Goal: Check status: Check status

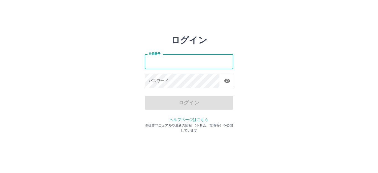
click at [169, 61] on input "社員番号" at bounding box center [189, 61] width 88 height 15
type input "*******"
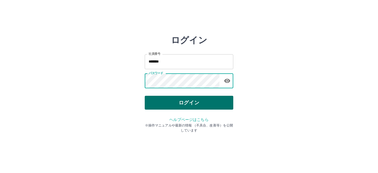
click at [186, 103] on button "ログイン" at bounding box center [189, 103] width 88 height 14
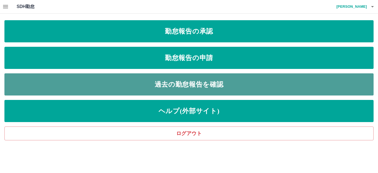
click at [178, 85] on link "過去の勤怠報告を確認" at bounding box center [188, 84] width 369 height 22
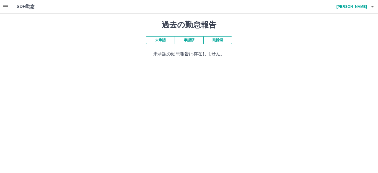
click at [189, 40] on button "承認済" at bounding box center [188, 40] width 29 height 8
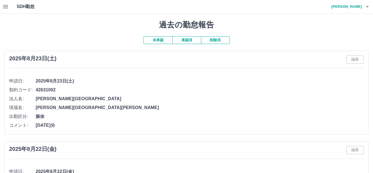
click at [361, 6] on h4 "[PERSON_NAME]" at bounding box center [345, 6] width 33 height 13
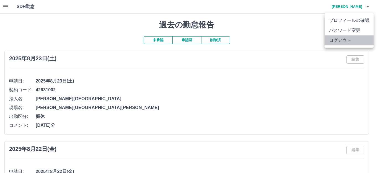
click at [343, 43] on li "ログアウト" at bounding box center [348, 40] width 49 height 10
